Goal: Check status: Check status

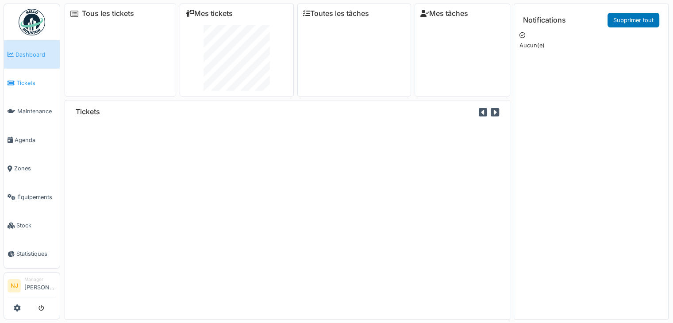
click at [28, 82] on span "Tickets" at bounding box center [36, 83] width 40 height 8
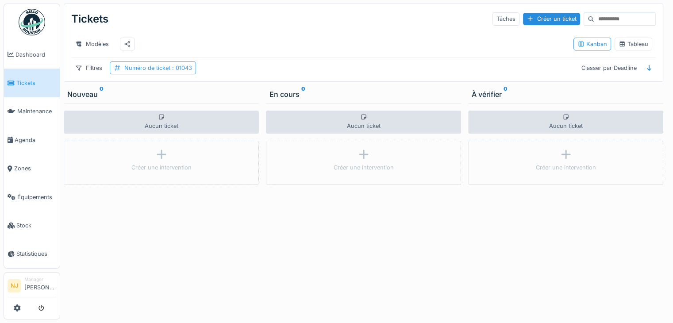
click at [158, 72] on div "Numéro de ticket : 01043" at bounding box center [158, 68] width 68 height 8
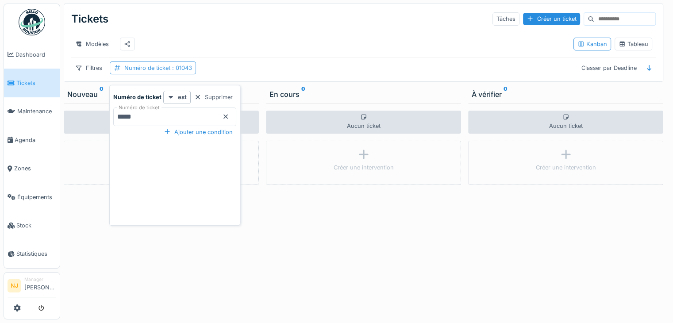
click at [158, 72] on div "Numéro de ticket : 01043" at bounding box center [158, 68] width 68 height 8
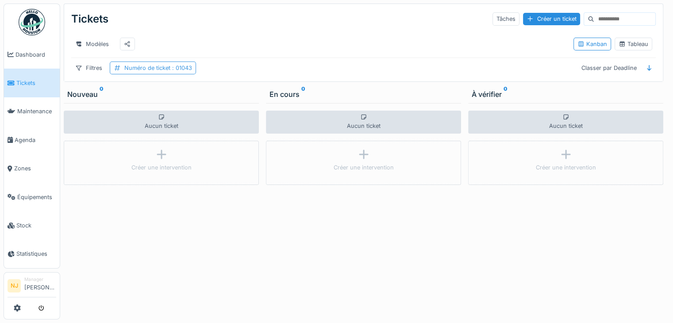
click at [184, 71] on span ": 01043" at bounding box center [181, 68] width 22 height 7
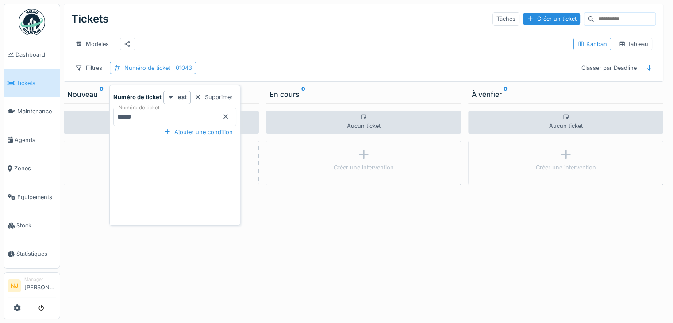
click at [184, 71] on span ": 01043" at bounding box center [181, 68] width 22 height 7
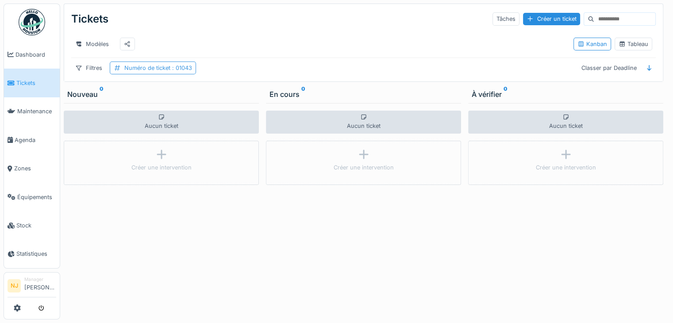
click at [184, 71] on span ": 01043" at bounding box center [181, 68] width 22 height 7
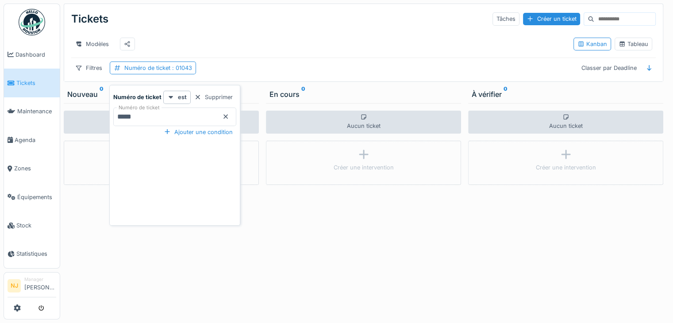
click at [222, 115] on icon at bounding box center [225, 117] width 7 height 6
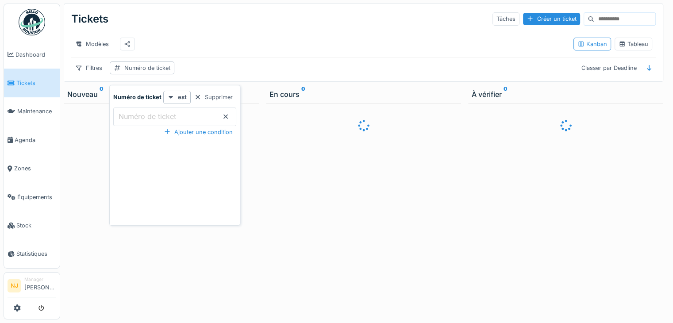
click at [165, 115] on label "Numéro de ticket" at bounding box center [147, 116] width 61 height 11
click at [165, 115] on ticket_A3ODU "Numéro de ticket" at bounding box center [174, 116] width 123 height 19
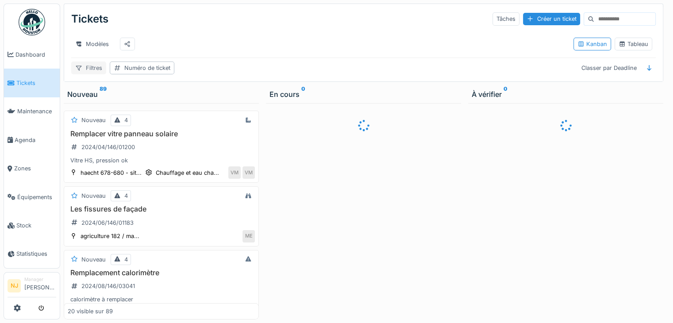
click at [90, 74] on div "Filtres" at bounding box center [88, 67] width 35 height 13
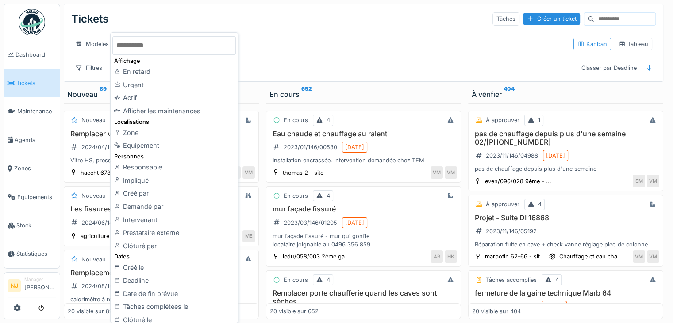
click at [161, 45] on input "text" at bounding box center [173, 45] width 123 height 19
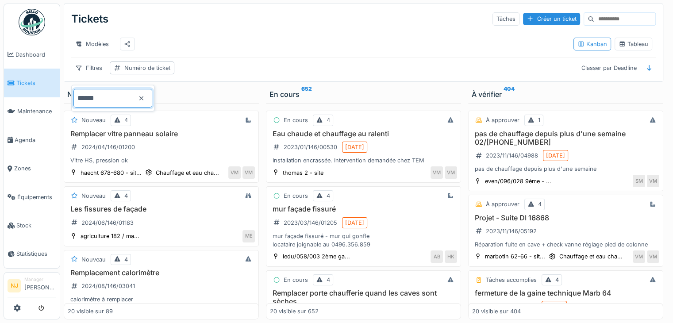
type input "******"
click at [237, 65] on div "Tickets Tâches Créer un ticket Modèles Kanban Tableau Filtres Numéro de ticket …" at bounding box center [363, 42] width 598 height 77
click at [83, 74] on div "Filtres" at bounding box center [88, 67] width 35 height 13
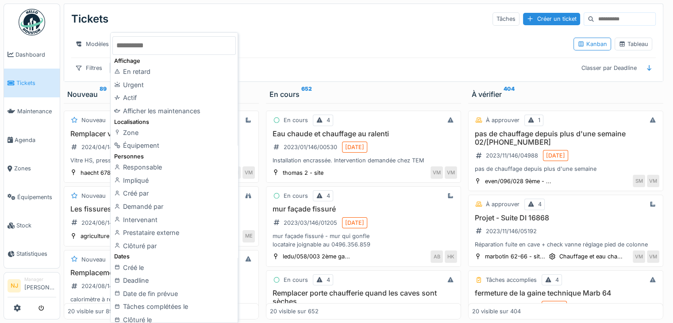
click at [306, 50] on div "Modèles" at bounding box center [318, 44] width 495 height 20
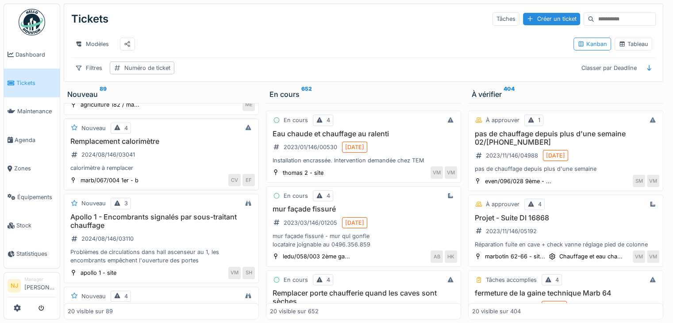
scroll to position [133, 0]
click at [25, 138] on span "Agenda" at bounding box center [36, 140] width 42 height 8
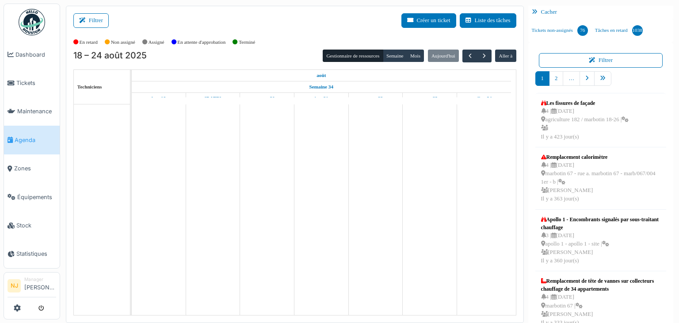
click at [92, 19] on button "Filtrer" at bounding box center [90, 20] width 35 height 15
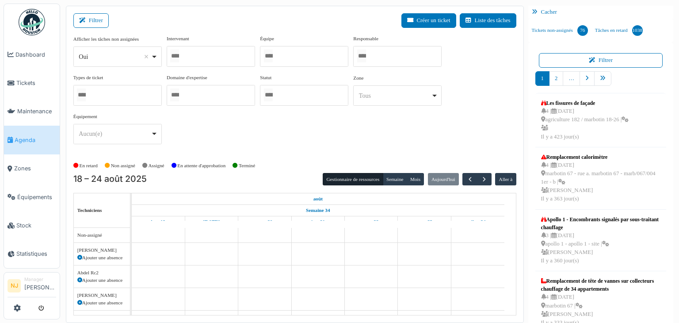
click at [203, 59] on div at bounding box center [211, 56] width 88 height 21
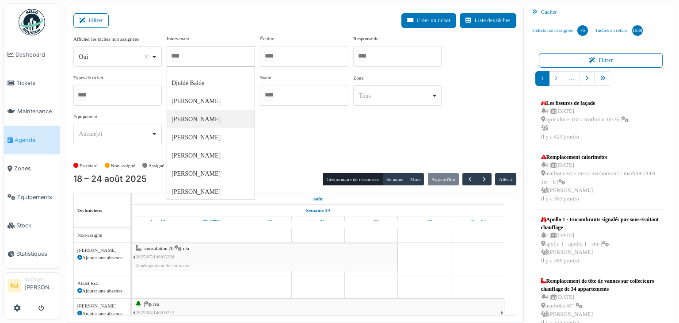
scroll to position [398, 0]
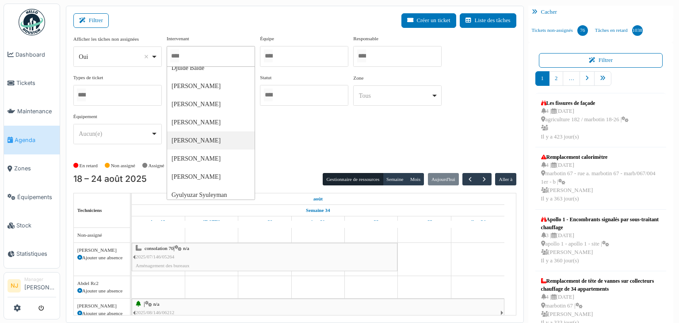
click at [28, 136] on span "Agenda" at bounding box center [36, 140] width 42 height 8
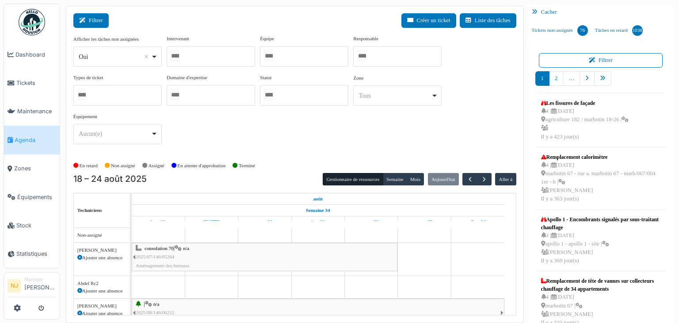
click at [92, 19] on button "Filtrer" at bounding box center [90, 20] width 35 height 15
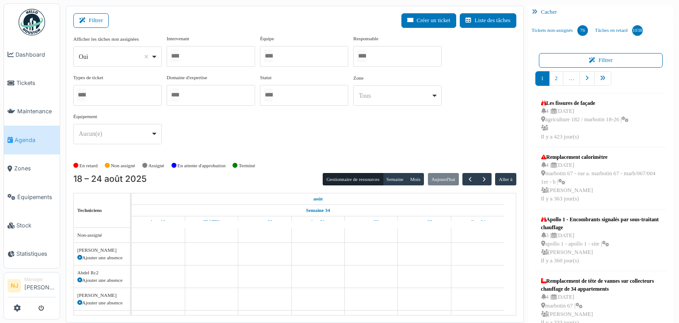
click at [196, 60] on div at bounding box center [211, 56] width 88 height 21
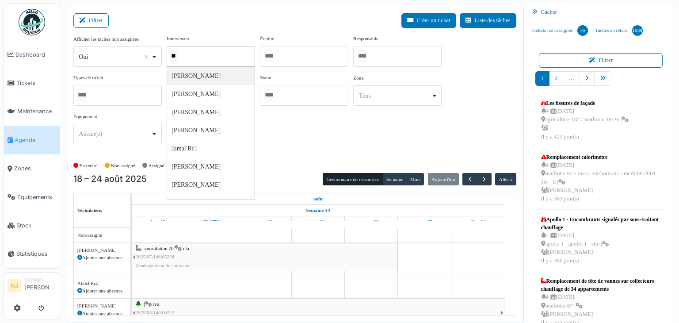
type input "***"
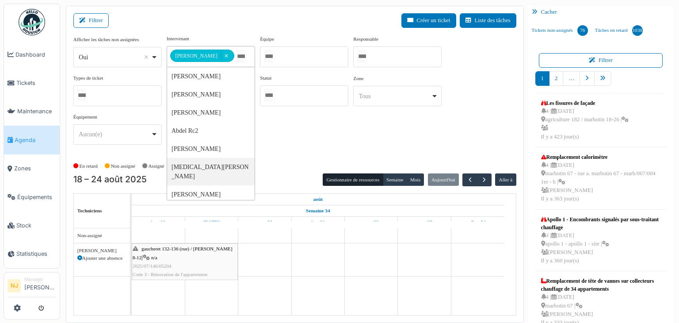
scroll to position [10, 0]
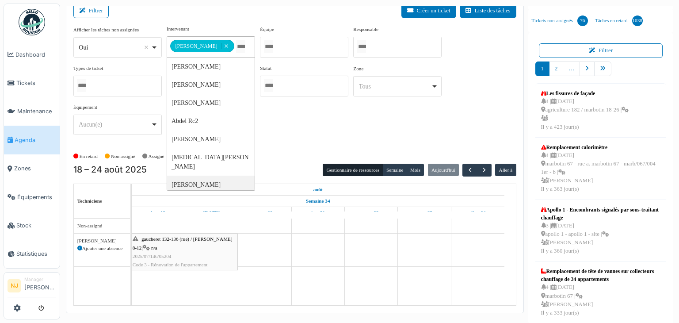
click at [153, 236] on span "gaucheret 132-136 (rue) / thomas 8-12" at bounding box center [183, 243] width 100 height 14
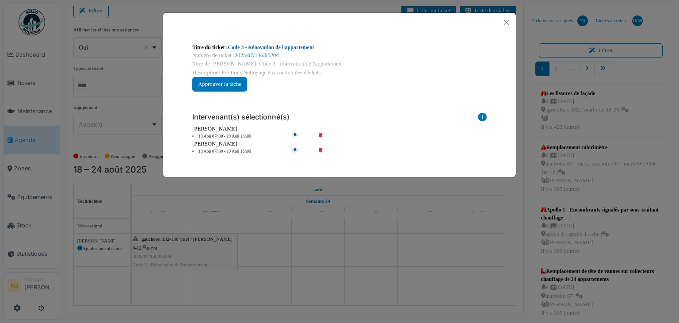
click at [234, 48] on link "Code 3 - Rénovation de l'appartement" at bounding box center [271, 47] width 86 height 6
